Goal: Transaction & Acquisition: Book appointment/travel/reservation

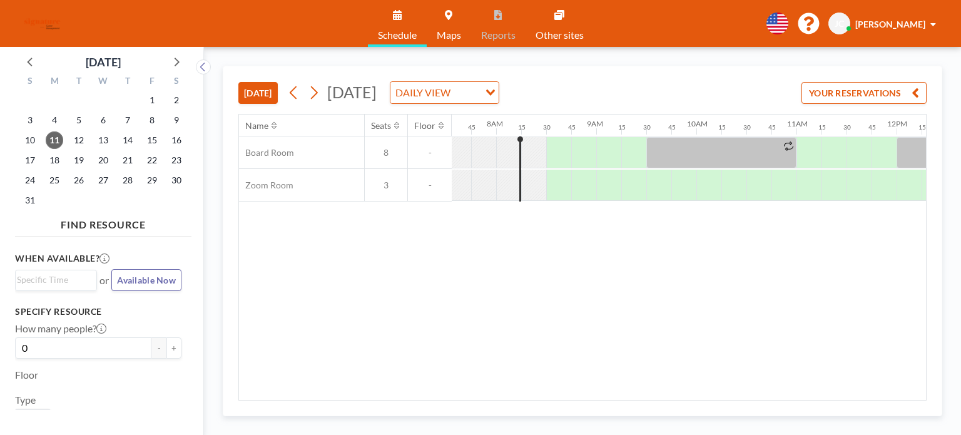
scroll to position [0, 776]
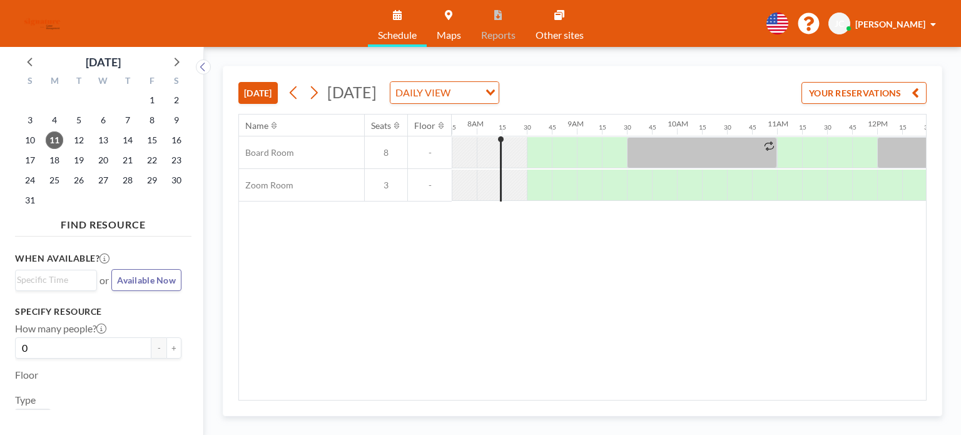
click at [527, 390] on div "Name Seats Floor 12AM 15 30 45 1AM 15 30 45 2AM 15 30 45 3AM 15 30 45 4AM 15 30…" at bounding box center [582, 256] width 687 height 285
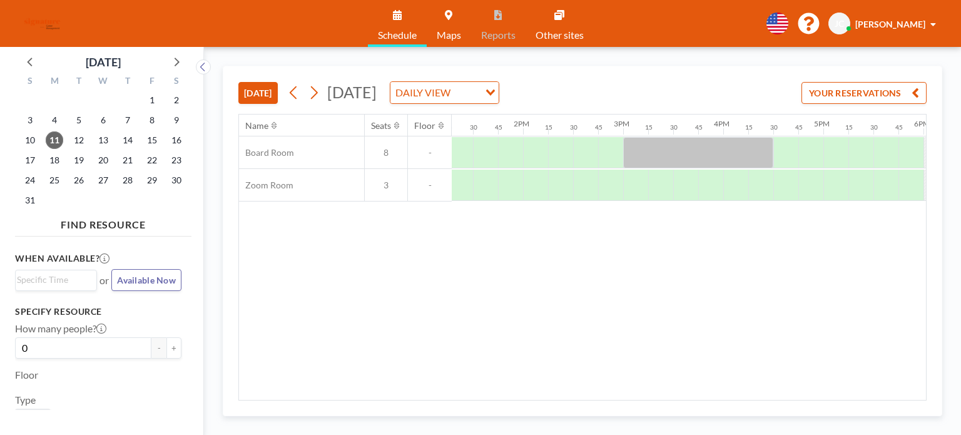
scroll to position [0, 1351]
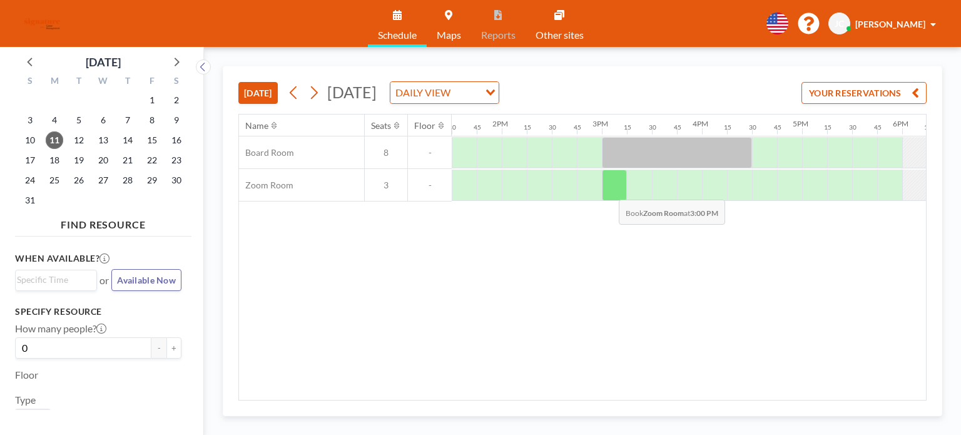
click at [609, 190] on div at bounding box center [614, 185] width 25 height 31
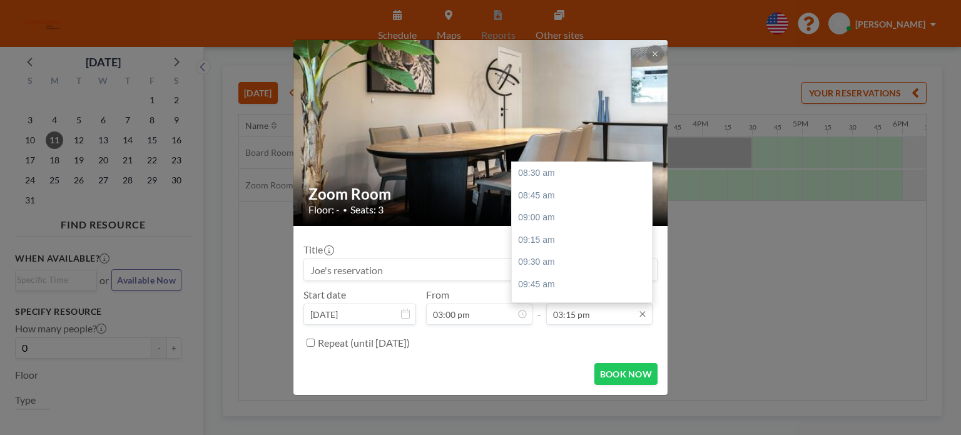
scroll to position [601, 0]
click at [575, 202] on div "03:30 pm" at bounding box center [585, 196] width 146 height 23
type input "03:30 pm"
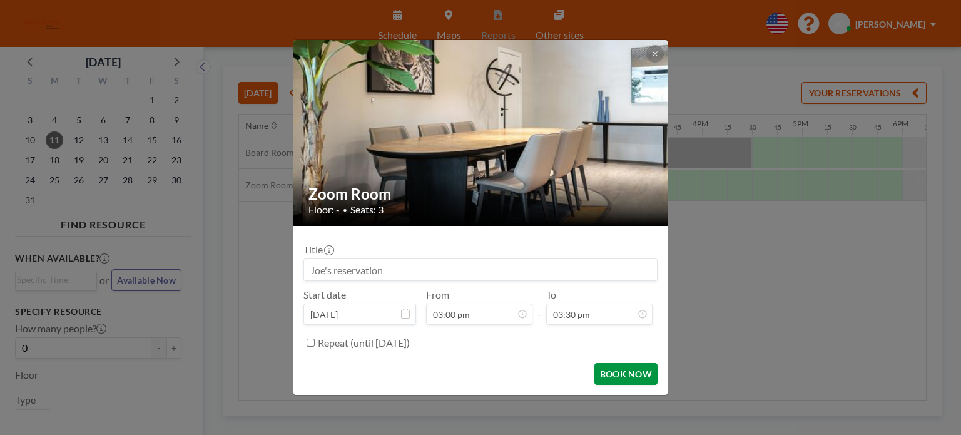
scroll to position [623, 0]
click at [609, 377] on button "BOOK NOW" at bounding box center [625, 374] width 63 height 22
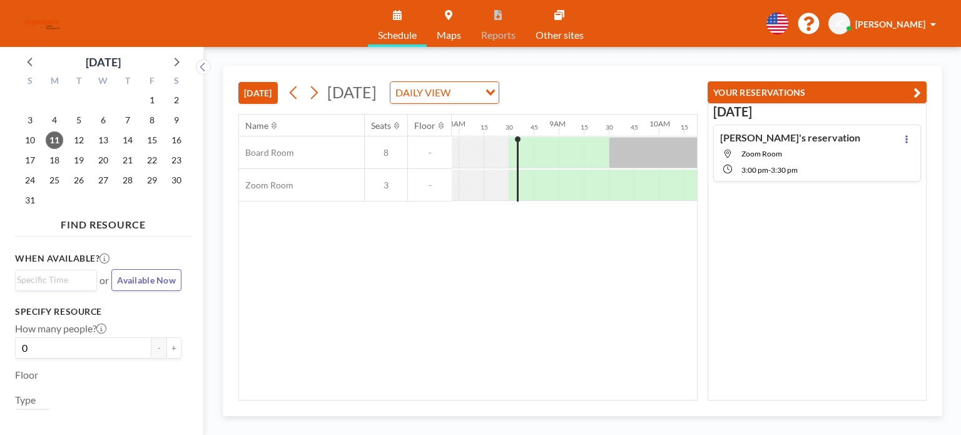
scroll to position [0, 826]
click at [317, 97] on icon at bounding box center [314, 92] width 12 height 19
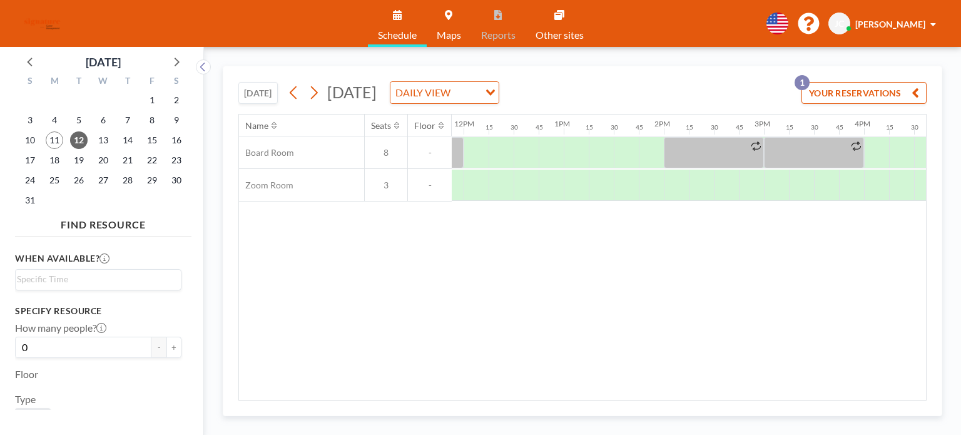
scroll to position [0, 1187]
click at [471, 148] on div at bounding box center [477, 152] width 25 height 31
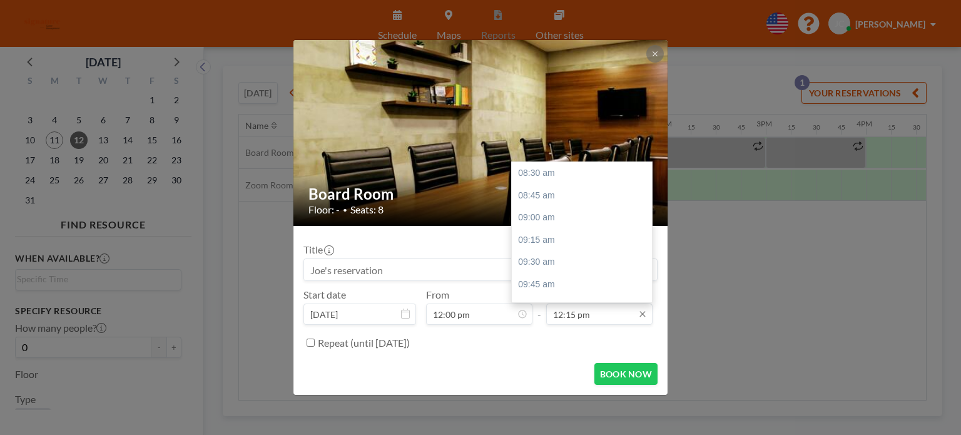
click at [611, 305] on input "12:15 pm" at bounding box center [599, 313] width 106 height 21
click at [576, 200] on div "12:30 pm" at bounding box center [585, 196] width 146 height 23
type input "12:30 pm"
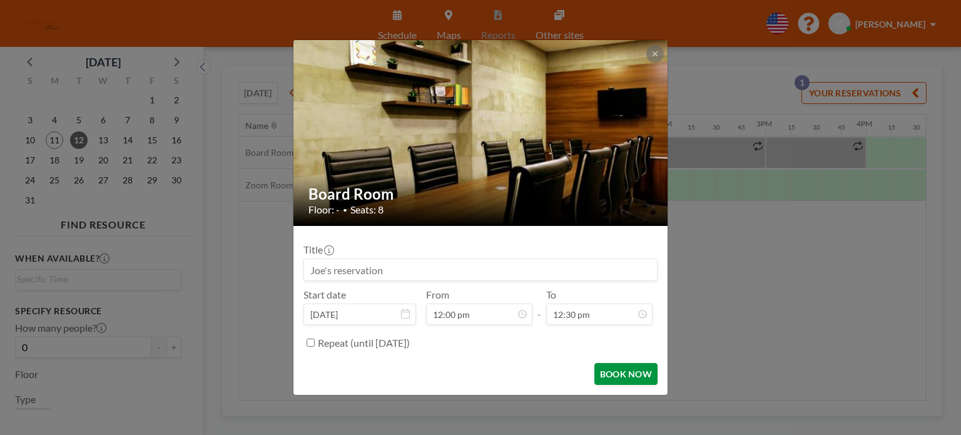
scroll to position [357, 0]
click at [622, 380] on button "BOOK NOW" at bounding box center [625, 374] width 63 height 22
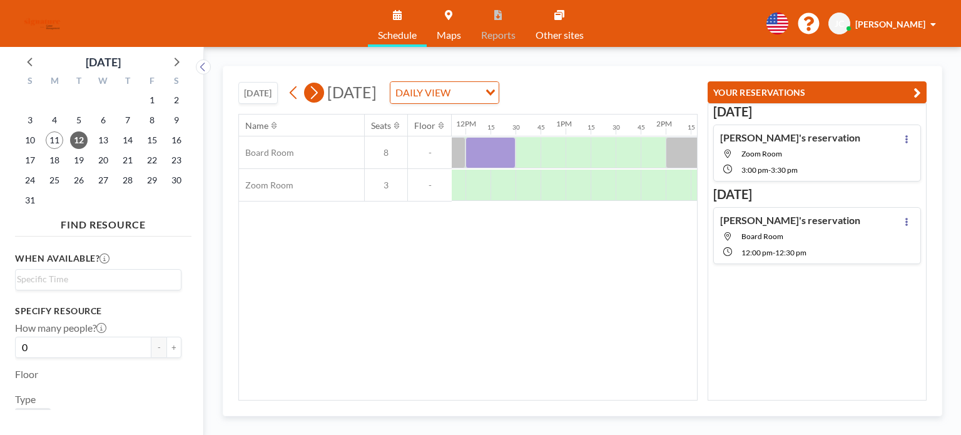
click at [313, 98] on icon at bounding box center [314, 92] width 7 height 13
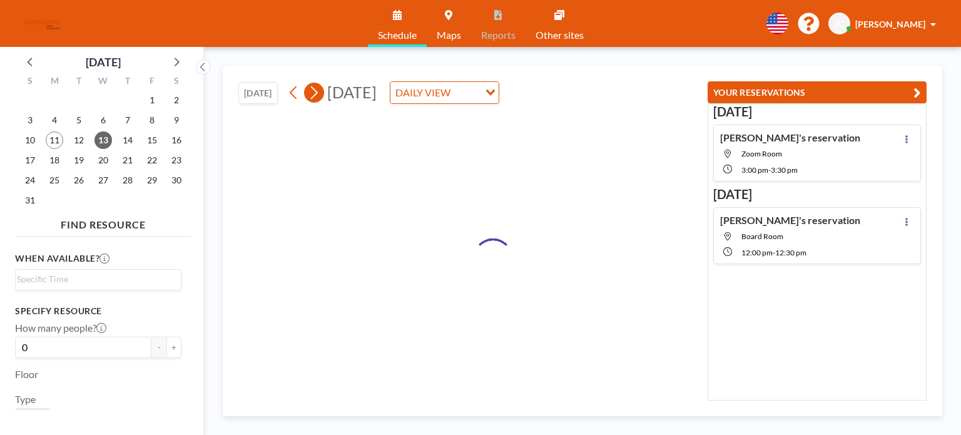
click at [313, 99] on icon at bounding box center [314, 92] width 12 height 19
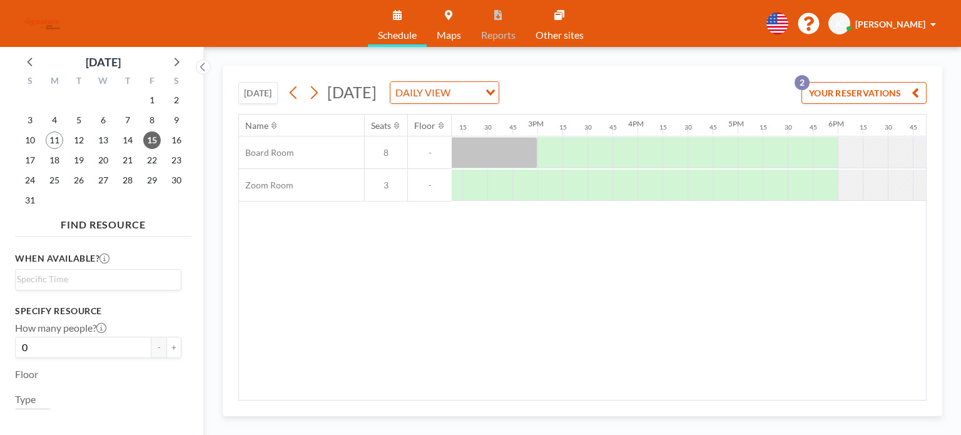
scroll to position [0, 1409]
click at [612, 150] on div at bounding box center [606, 152] width 25 height 31
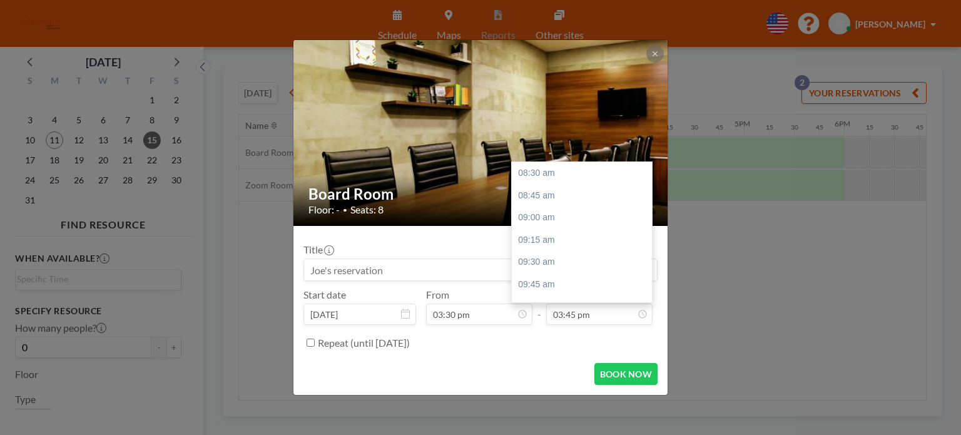
scroll to position [646, 0]
click at [599, 309] on input "03:45 pm" at bounding box center [599, 313] width 106 height 21
click at [584, 242] on div "04:30 pm" at bounding box center [585, 240] width 146 height 23
type input "04:30 pm"
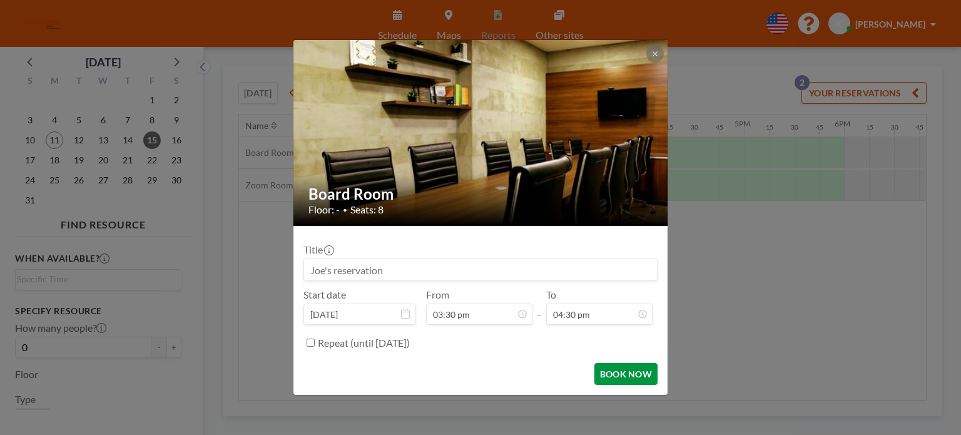
scroll to position [713, 0]
click at [624, 368] on button "BOOK NOW" at bounding box center [625, 374] width 63 height 22
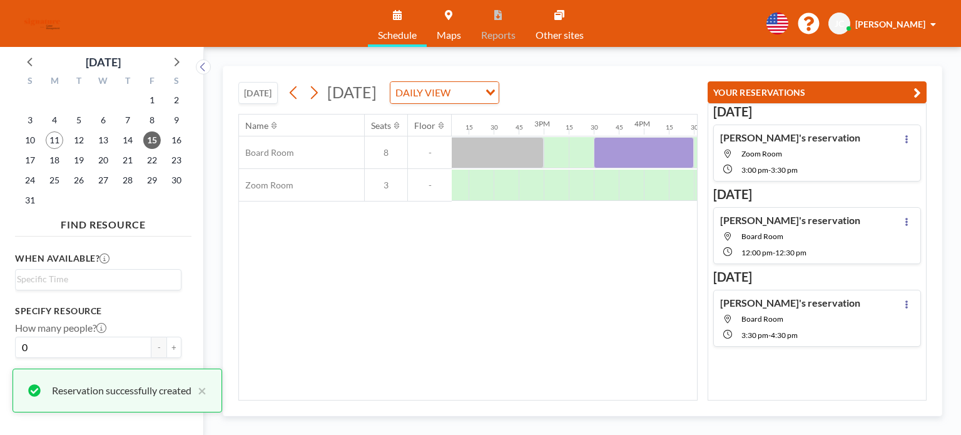
click at [575, 329] on div "Name Seats Floor 12AM 15 30 45 1AM 15 30 45 2AM 15 30 45 3AM 15 30 45 4AM 15 30…" at bounding box center [468, 256] width 458 height 285
